Goal: Task Accomplishment & Management: Manage account settings

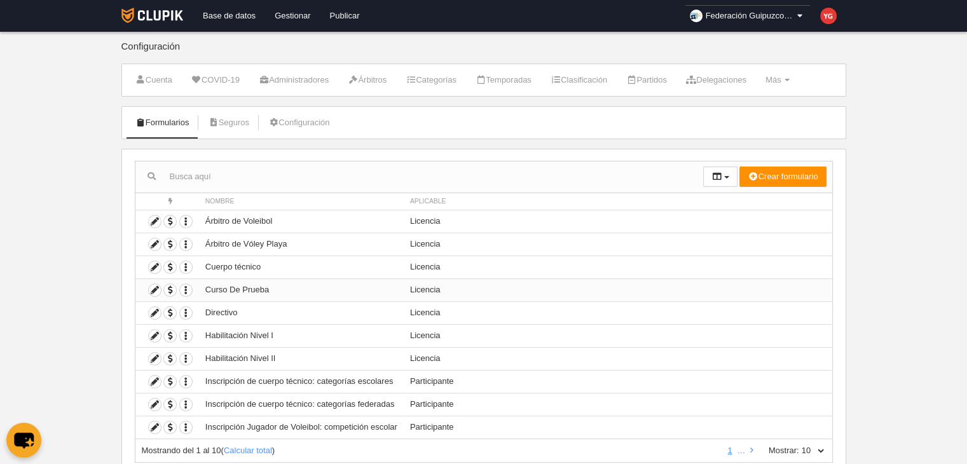
scroll to position [41, 0]
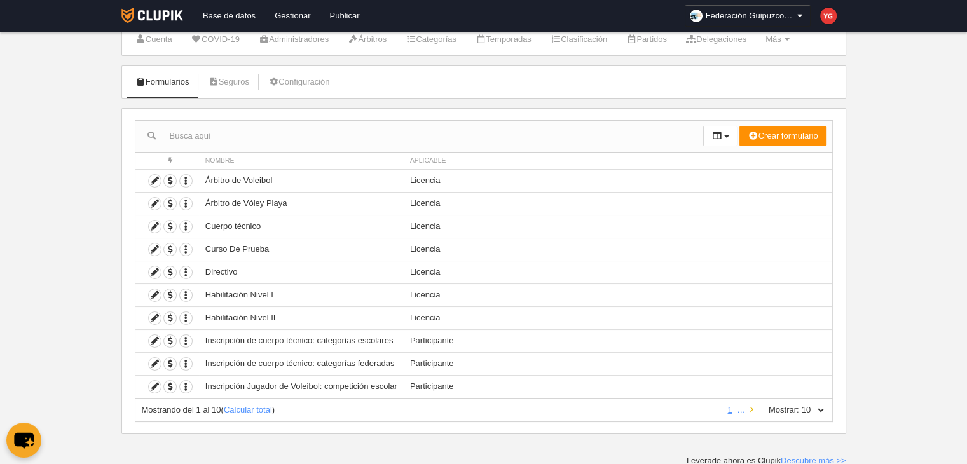
click at [752, 407] on icon at bounding box center [751, 409] width 3 height 8
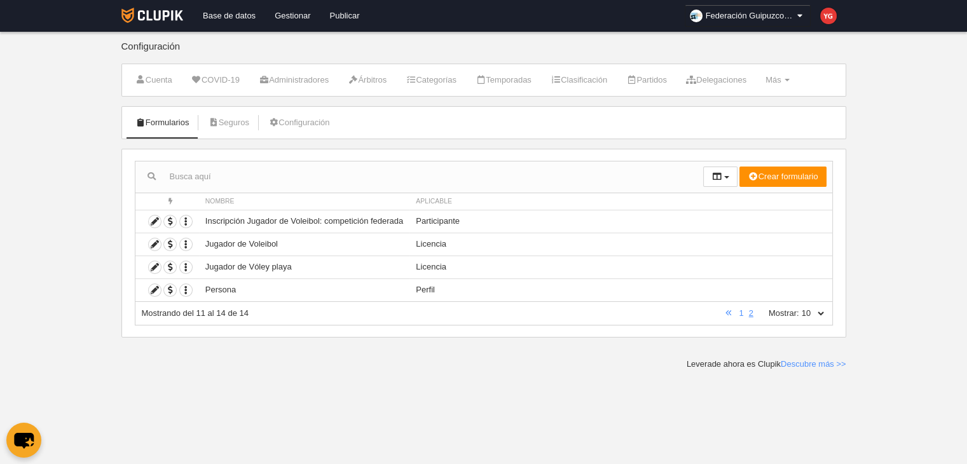
scroll to position [0, 0]
click at [158, 219] on icon at bounding box center [155, 221] width 12 height 12
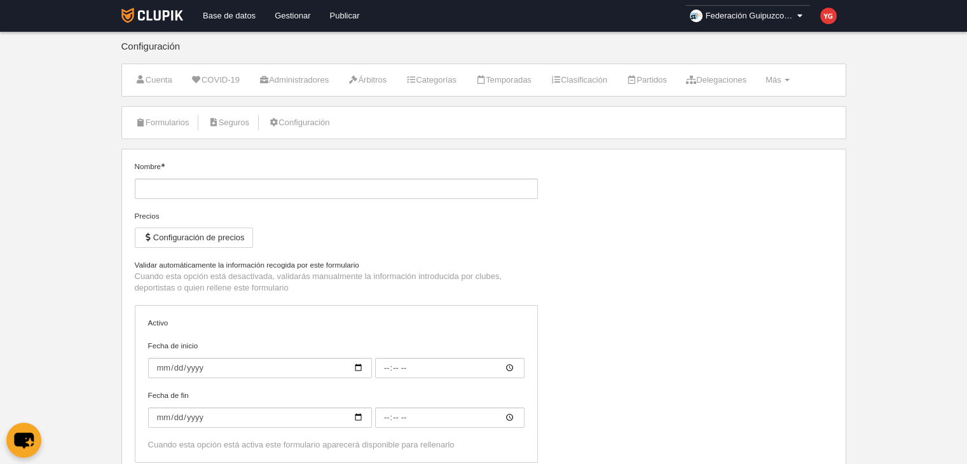
type input "Inscripción Jugador de Voleibol: competición federada"
checkbox input "true"
type input "[DATE]"
type input "00:00"
type input "[DATE]"
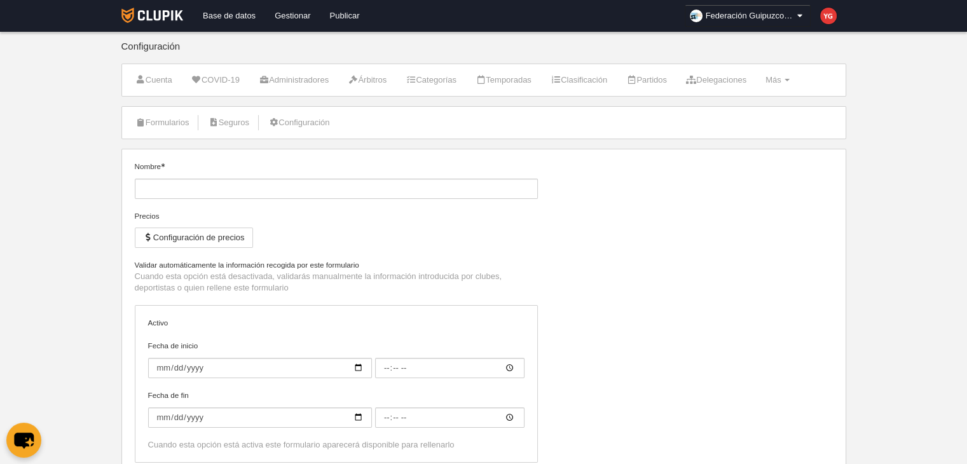
type input "00:00"
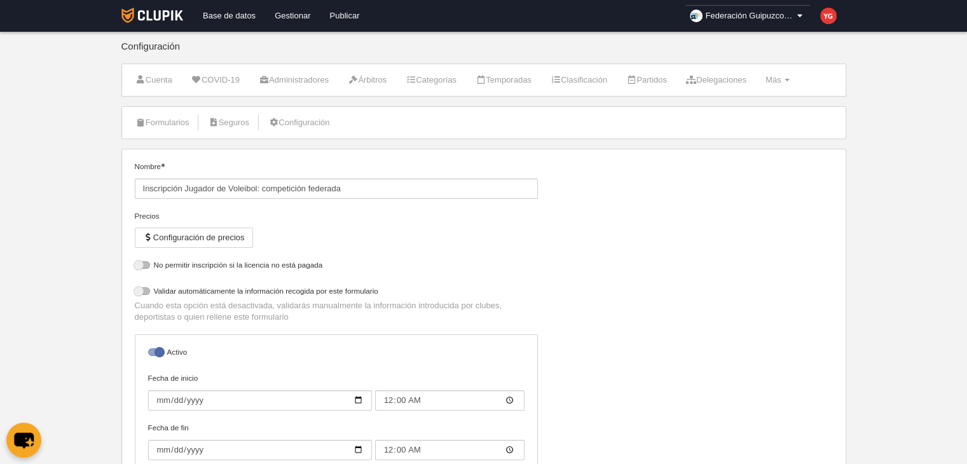
select select "selected"
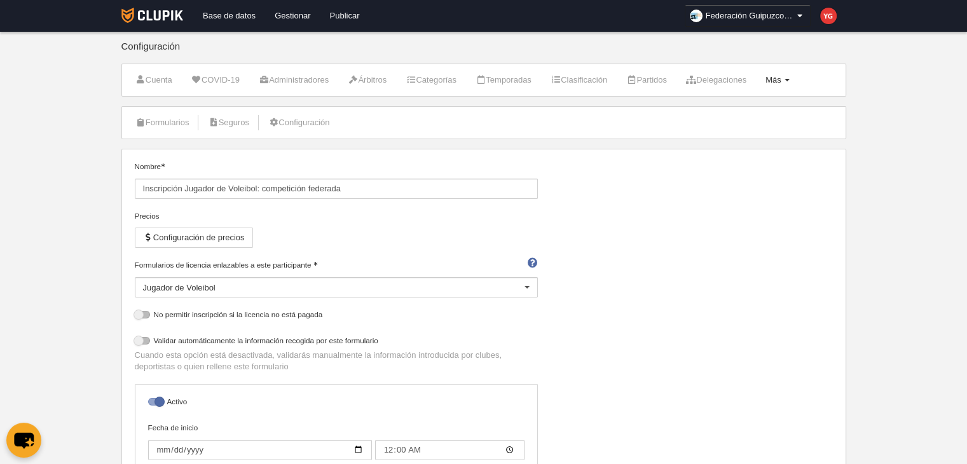
click at [781, 77] on span "Más" at bounding box center [773, 80] width 16 height 10
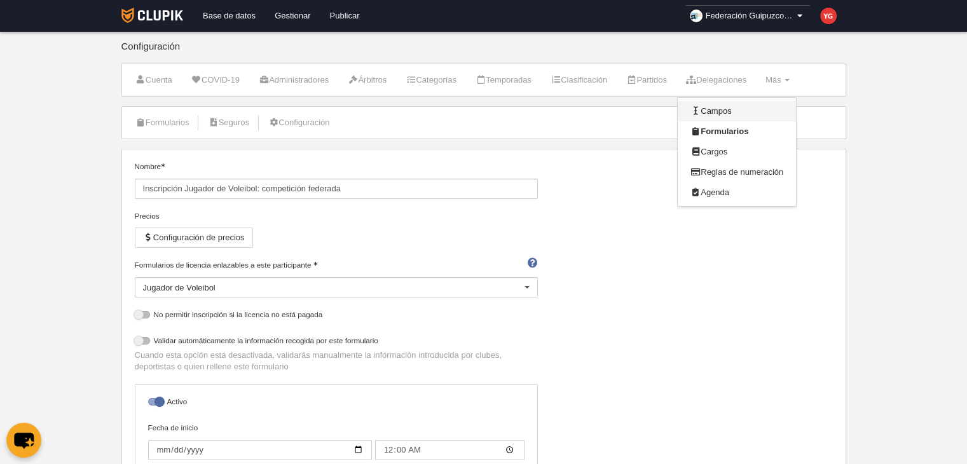
click at [732, 108] on link "Campos" at bounding box center [736, 111] width 118 height 20
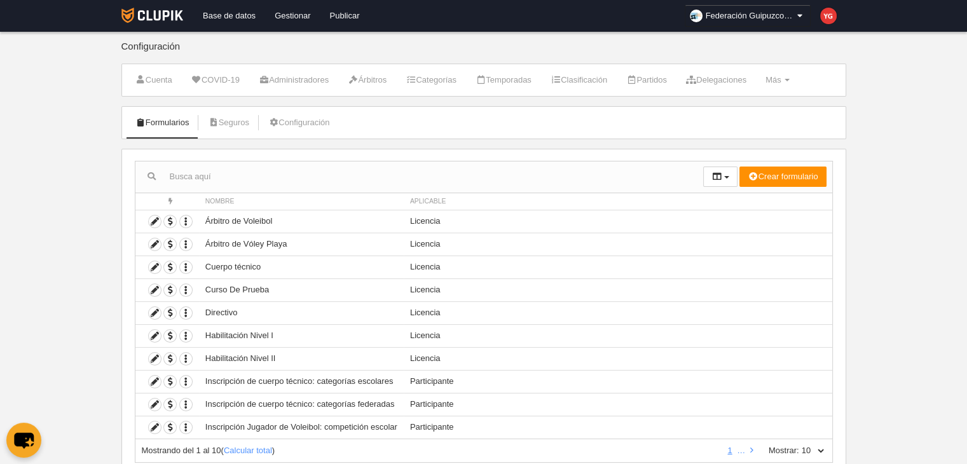
scroll to position [41, 0]
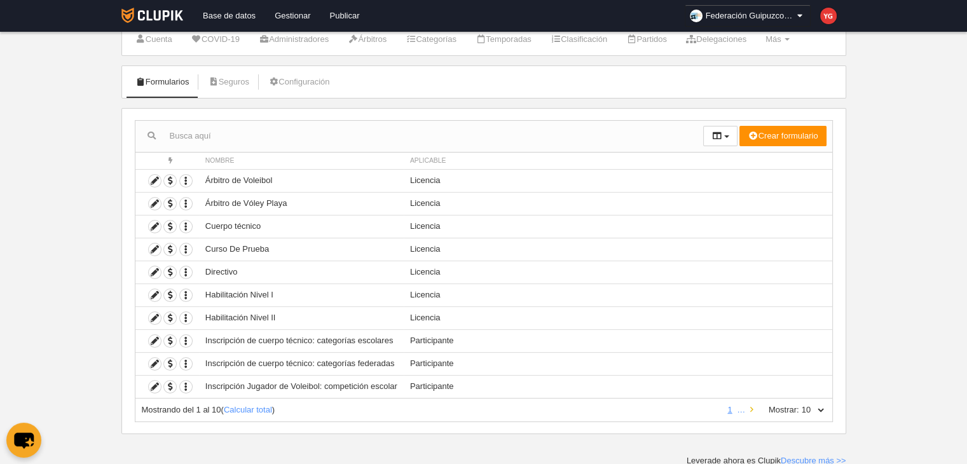
click at [750, 407] on icon at bounding box center [751, 409] width 3 height 8
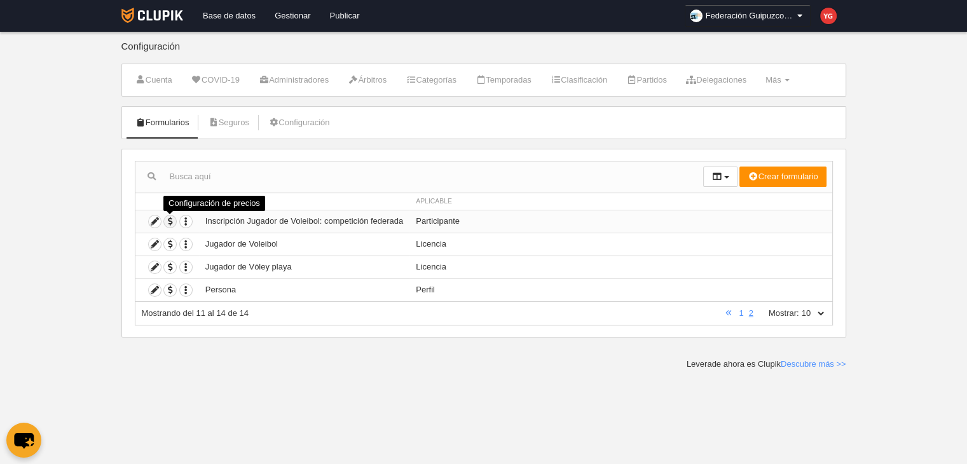
click at [172, 218] on span "button" at bounding box center [170, 221] width 12 height 12
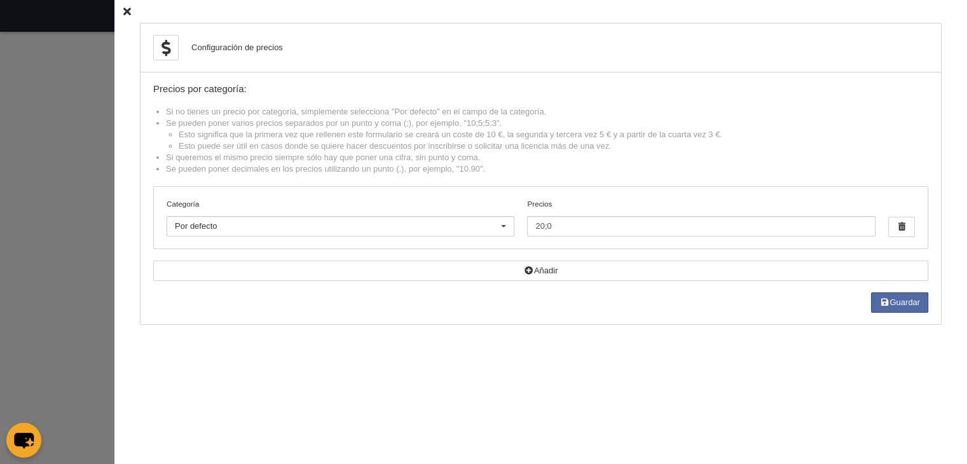
click at [123, 14] on icon at bounding box center [127, 12] width 8 height 8
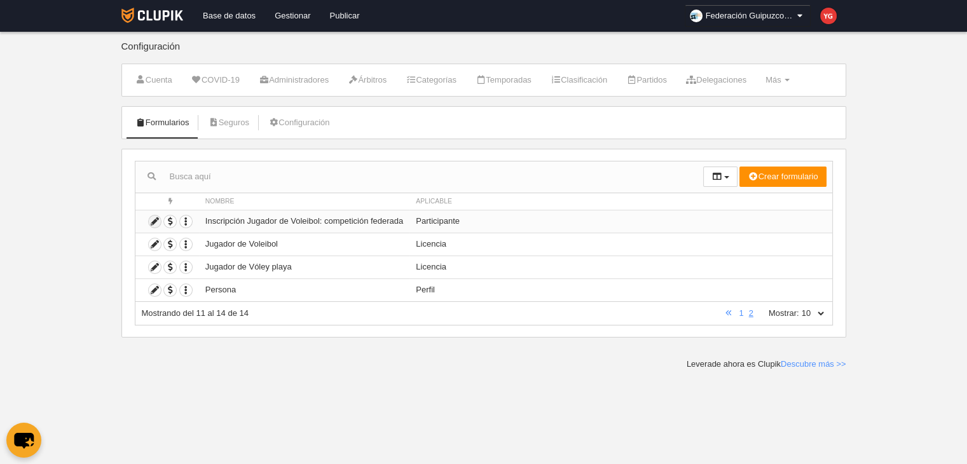
click at [150, 220] on icon at bounding box center [155, 221] width 12 height 12
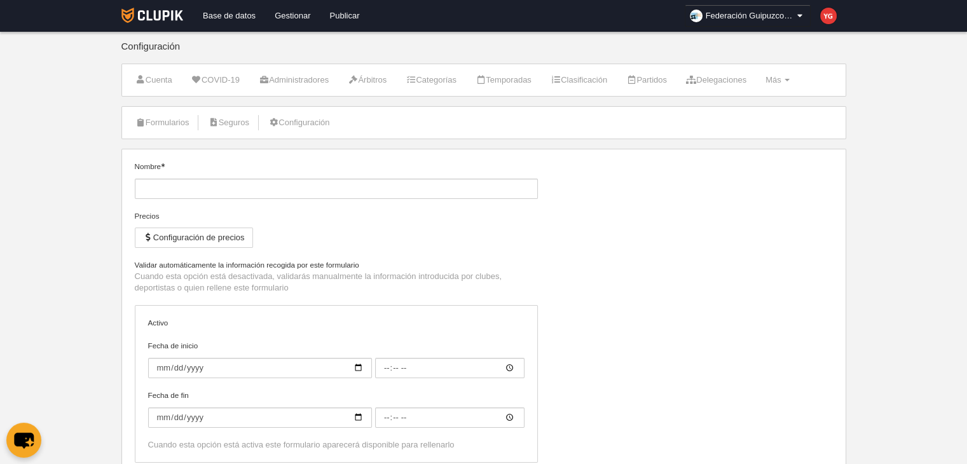
type input "Inscripción Jugador de Voleibol: competición federada"
checkbox input "true"
type input "[DATE]"
type input "00:00"
type input "[DATE]"
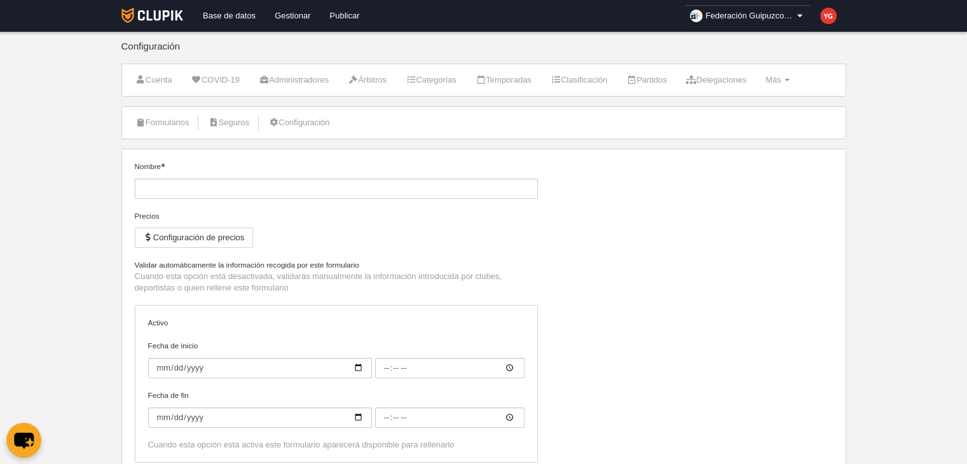
type input "00:00"
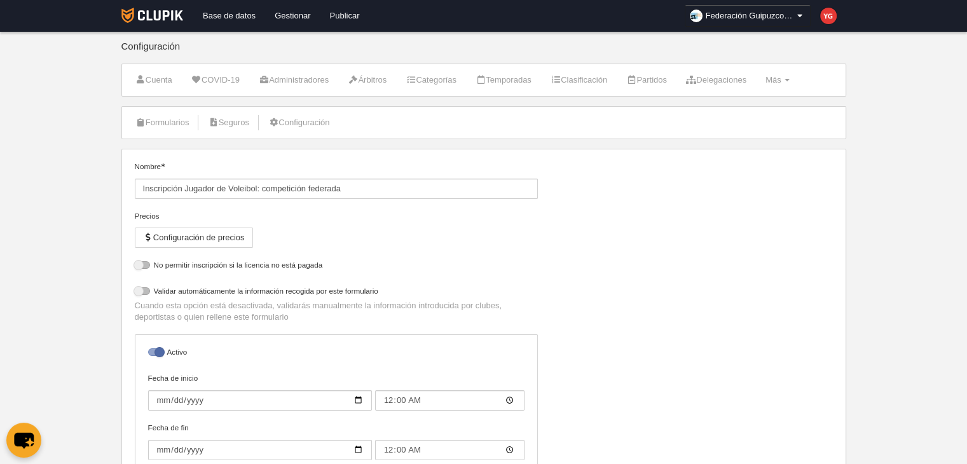
select select "selected"
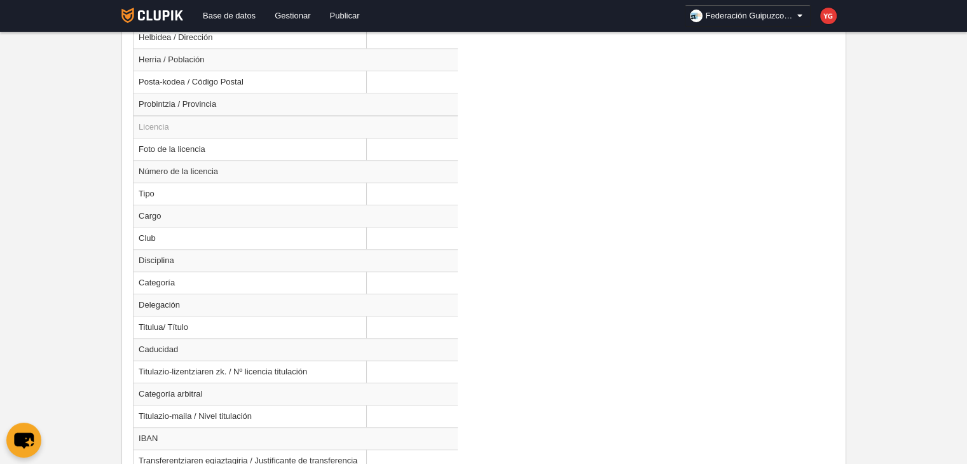
scroll to position [1094, 0]
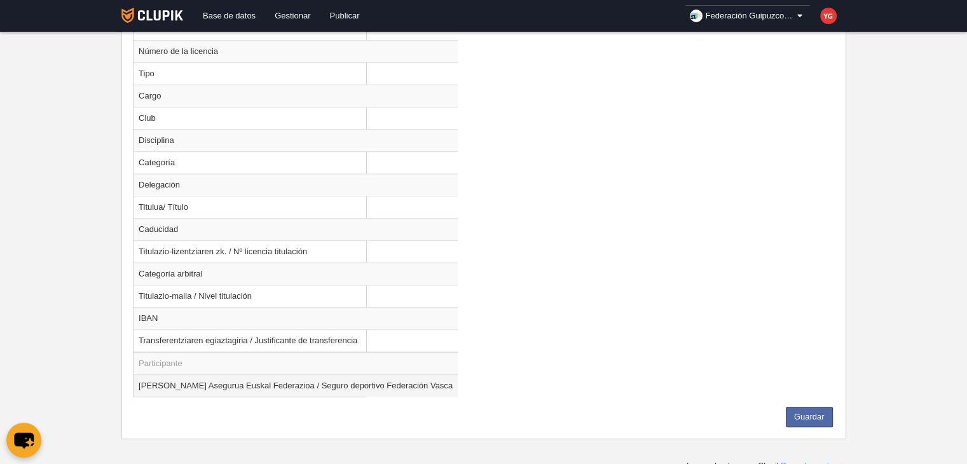
click at [370, 383] on td "[PERSON_NAME] Asegurua Euskal Federazioa / Seguro deportivo Federación Vasca" at bounding box center [295, 385] width 324 height 22
radio input "true"
select select
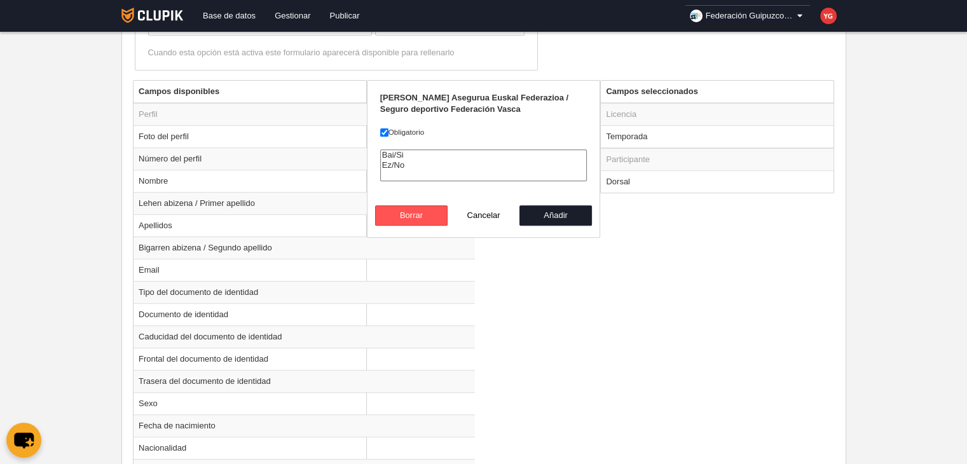
scroll to position [475, 0]
click at [559, 212] on button "Añadir" at bounding box center [555, 214] width 72 height 20
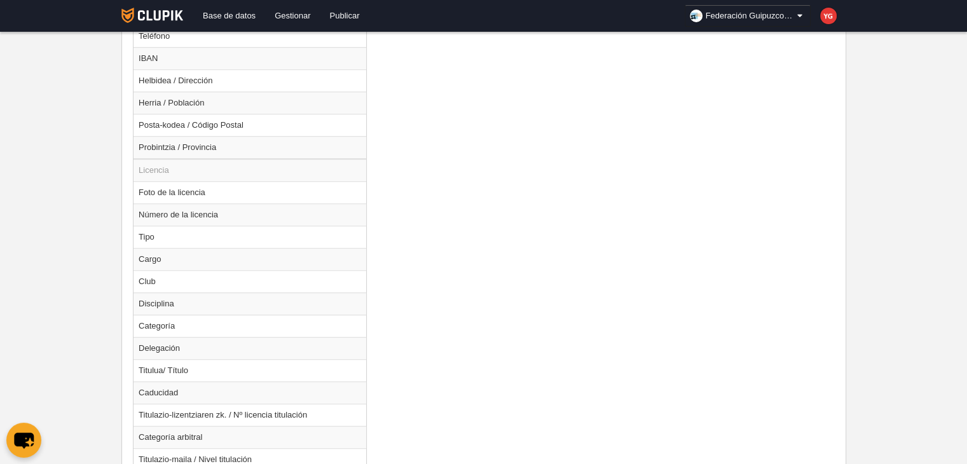
scroll to position [1049, 0]
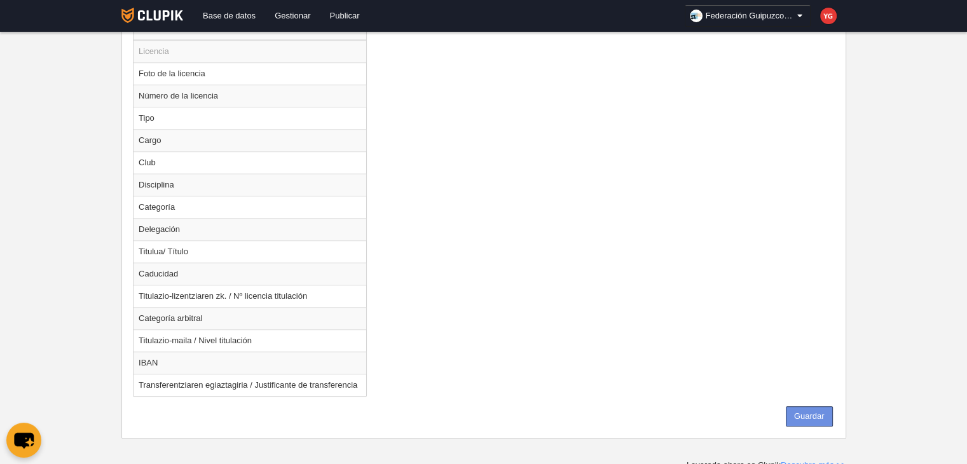
click at [799, 410] on button "Guardar" at bounding box center [808, 416] width 47 height 20
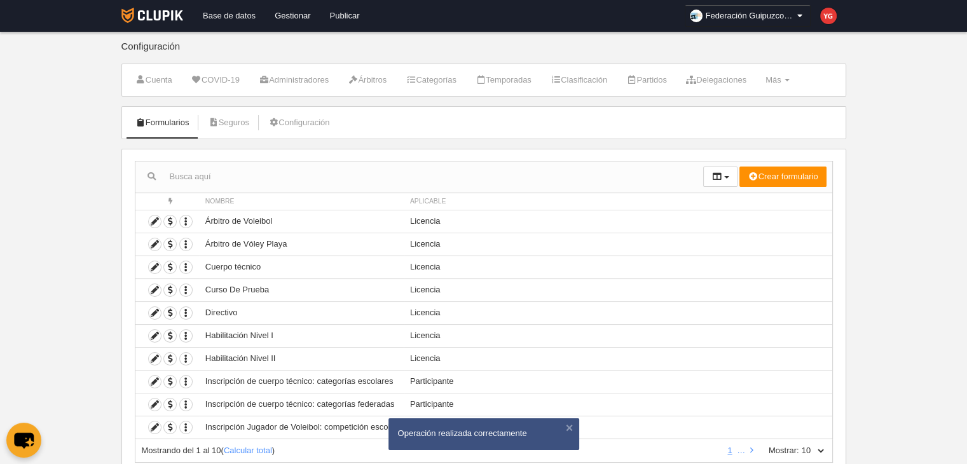
click at [222, 13] on link "Base de datos" at bounding box center [229, 16] width 72 height 32
